Goal: Transaction & Acquisition: Purchase product/service

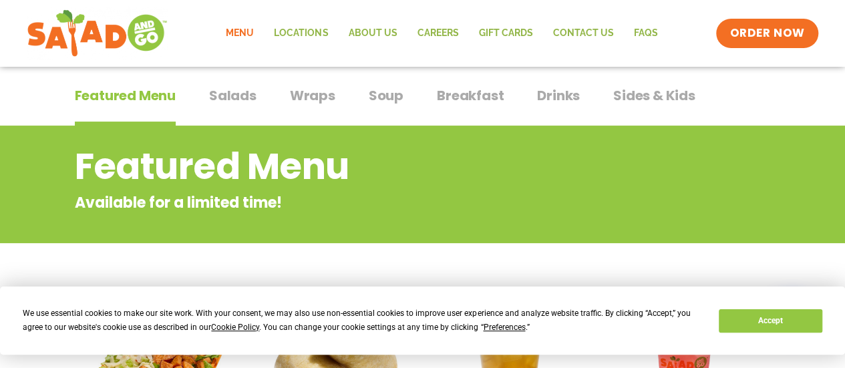
scroll to position [134, 0]
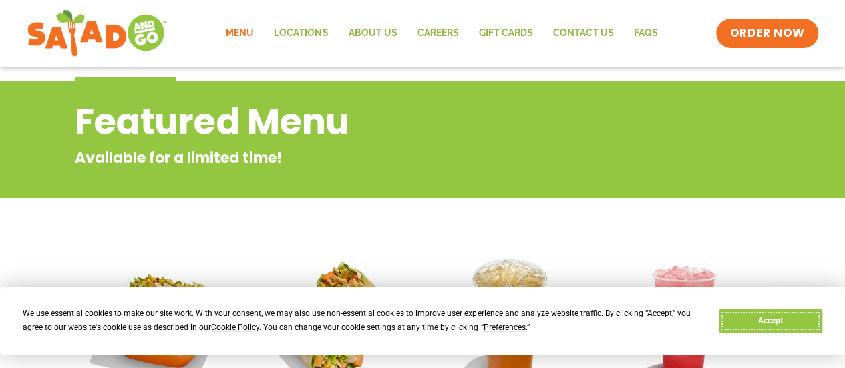
click at [766, 317] on button "Accept" at bounding box center [770, 320] width 103 height 23
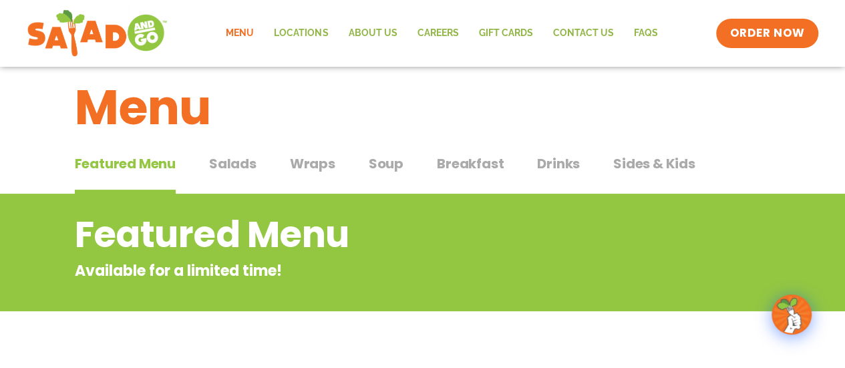
scroll to position [20, 0]
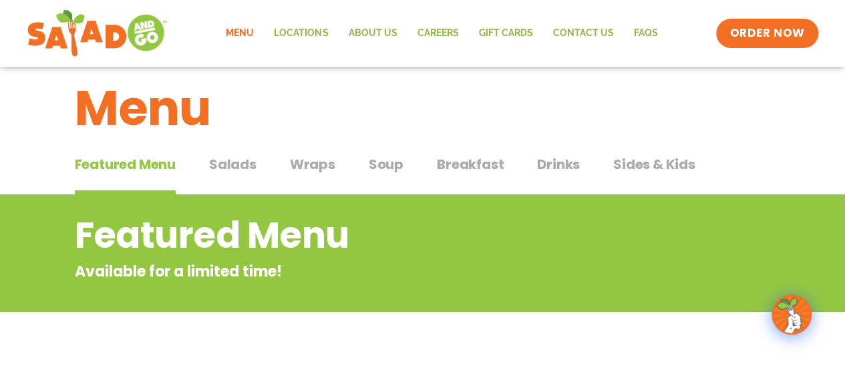
click at [244, 166] on span "Salads" at bounding box center [232, 164] width 47 height 20
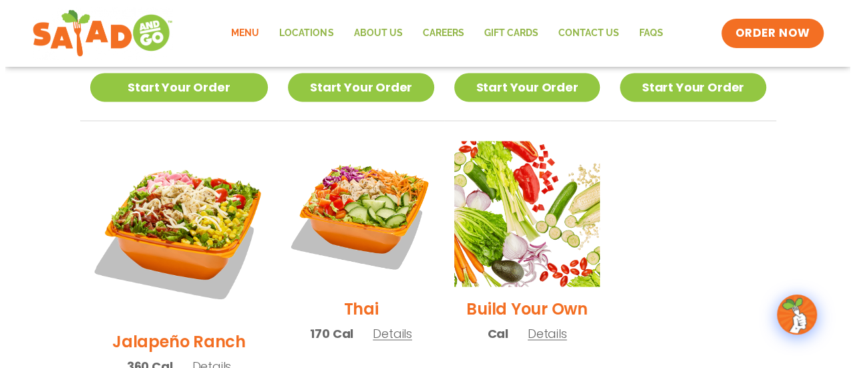
scroll to position [956, 0]
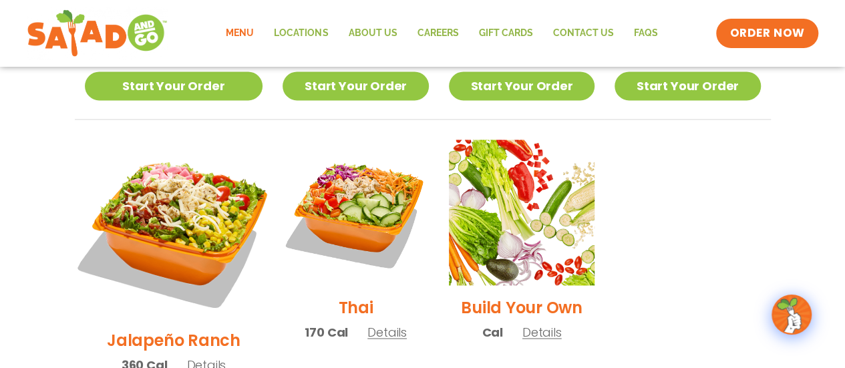
click at [155, 186] on img at bounding box center [173, 228] width 209 height 209
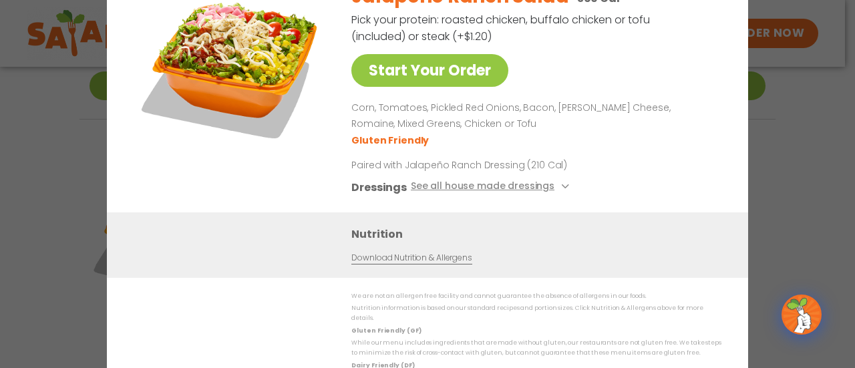
click at [845, 112] on div "Start Your Order Jalapeño Ranch Salad 360 Cal Pick your protein: roasted chicke…" at bounding box center [427, 184] width 855 height 368
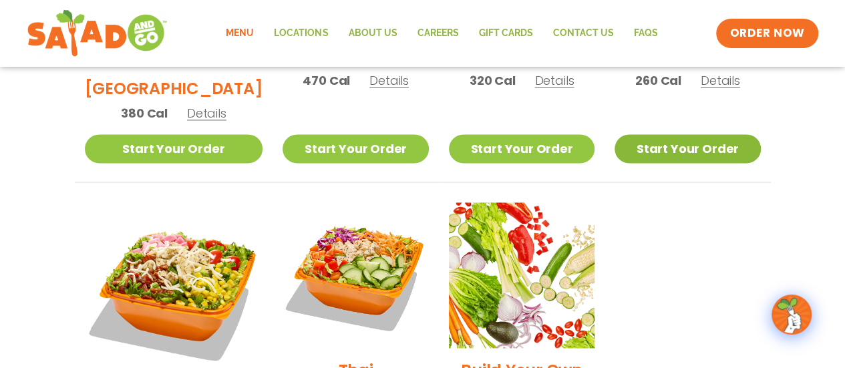
scroll to position [813, 0]
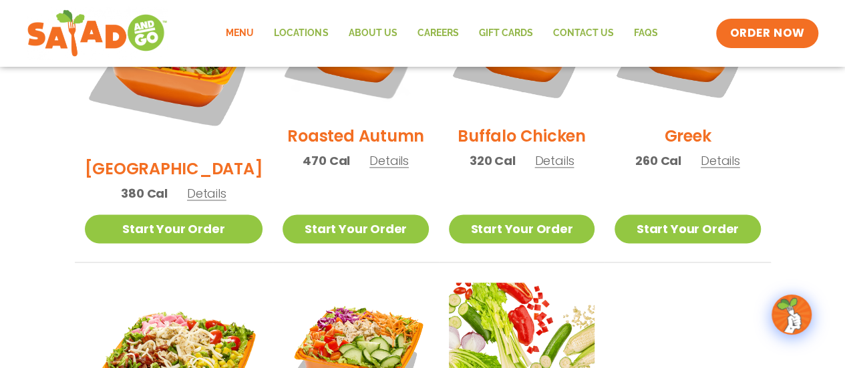
click at [683, 106] on div "Greek 260 Cal Details" at bounding box center [688, 75] width 146 height 213
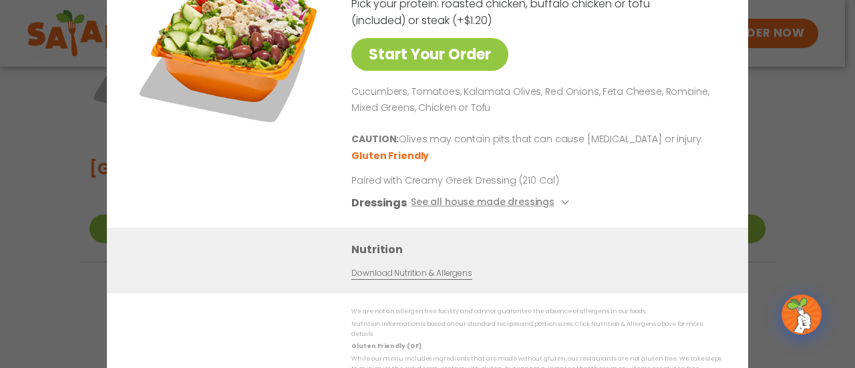
click at [836, 137] on div "Start Your Order Greek Salad 260 Cal Pick your protein: roasted chicken, buffal…" at bounding box center [427, 184] width 855 height 368
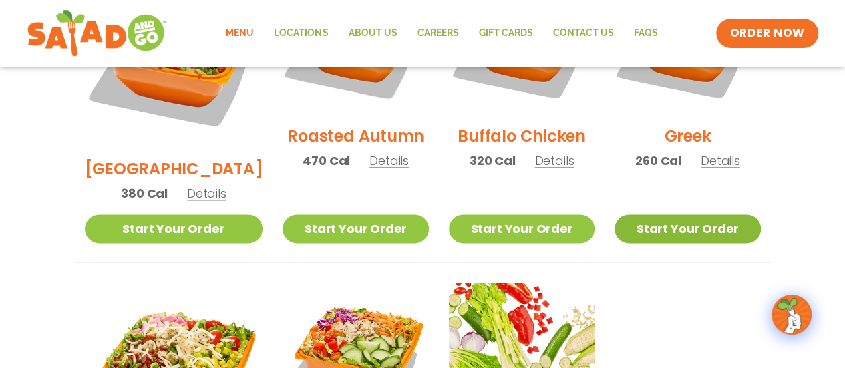
click at [703, 215] on link "Start Your Order" at bounding box center [688, 229] width 146 height 29
